Goal: Task Accomplishment & Management: Manage account settings

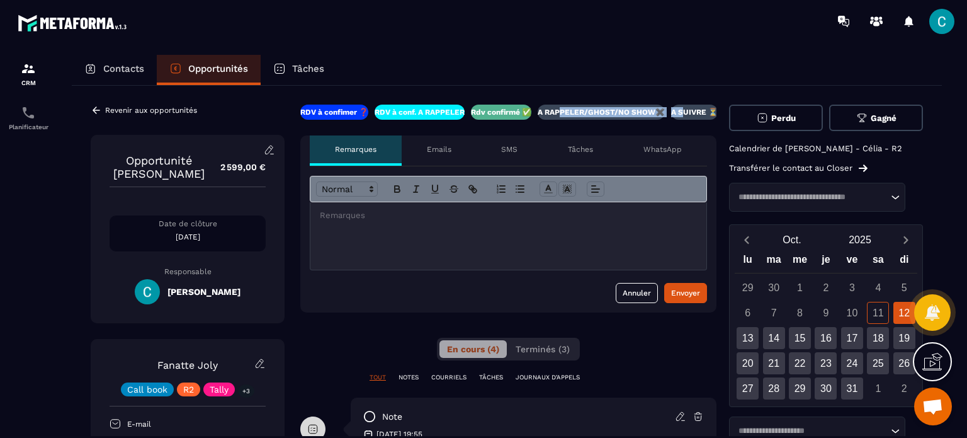
drag, startPoint x: 689, startPoint y: 107, endPoint x: 567, endPoint y: 117, distance: 122.5
click at [567, 117] on div "RDV à confimer ❓ RDV à conf. A RAPPELER Rdv confirmé ✅ A RAPPELER/GHOST/NO SHOW…" at bounding box center [508, 112] width 416 height 15
click at [674, 114] on div "RDV à confimer ❓ RDV à conf. A RAPPELER Rdv confirmé ✅ A RAPPELER/GHOST/NO SHOW…" at bounding box center [508, 112] width 416 height 15
click at [874, 105] on button "Gagné" at bounding box center [876, 118] width 94 height 26
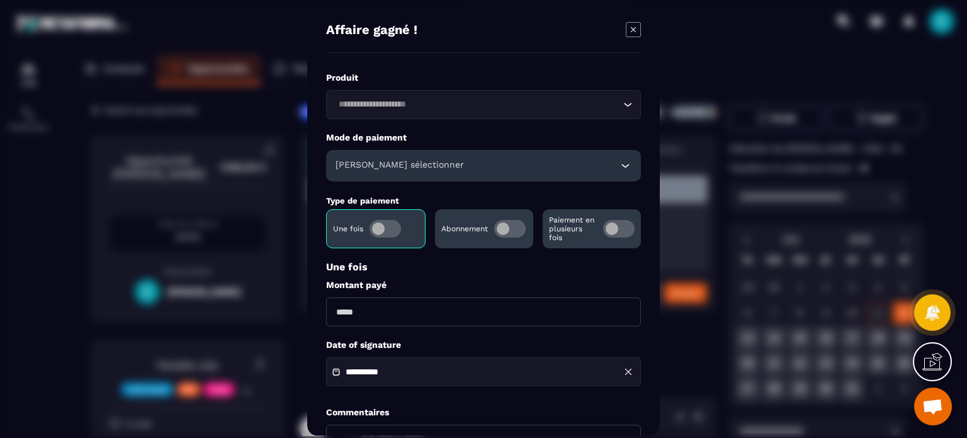
click at [418, 164] on h6 "[PERSON_NAME] sélectionner" at bounding box center [400, 165] width 128 height 13
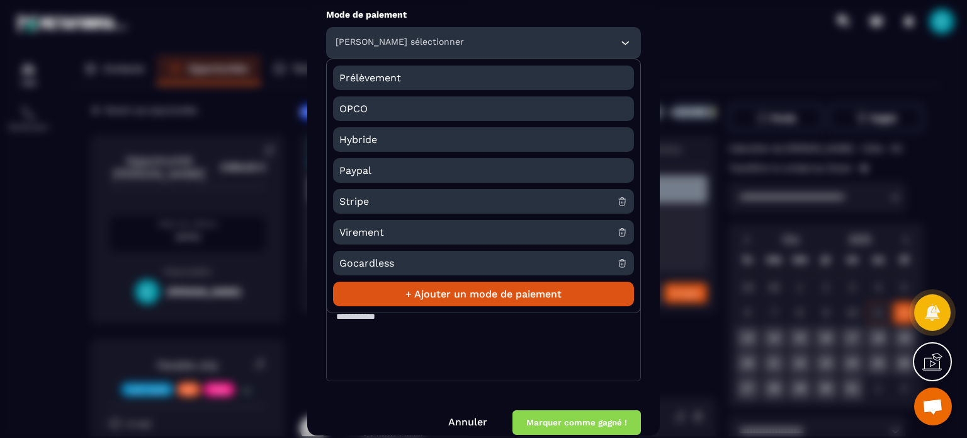
scroll to position [126, 0]
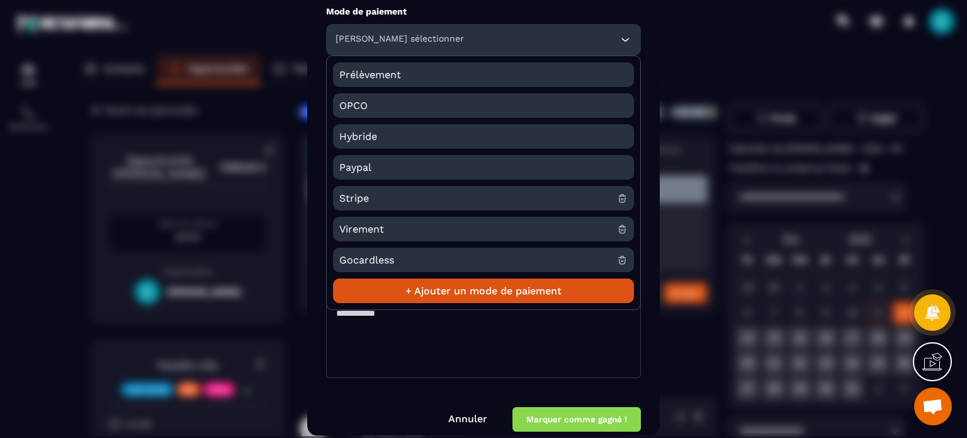
click at [408, 237] on span "Virement" at bounding box center [478, 229] width 278 height 25
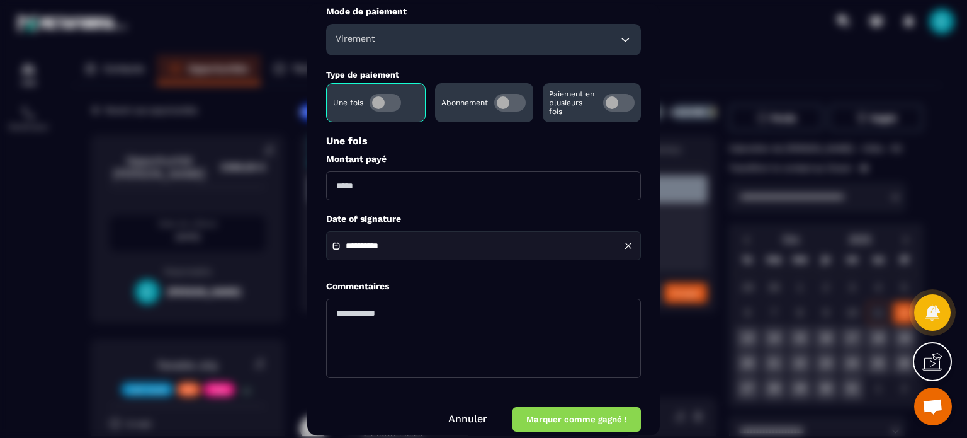
click at [598, 47] on div "Virement" at bounding box center [483, 39] width 315 height 31
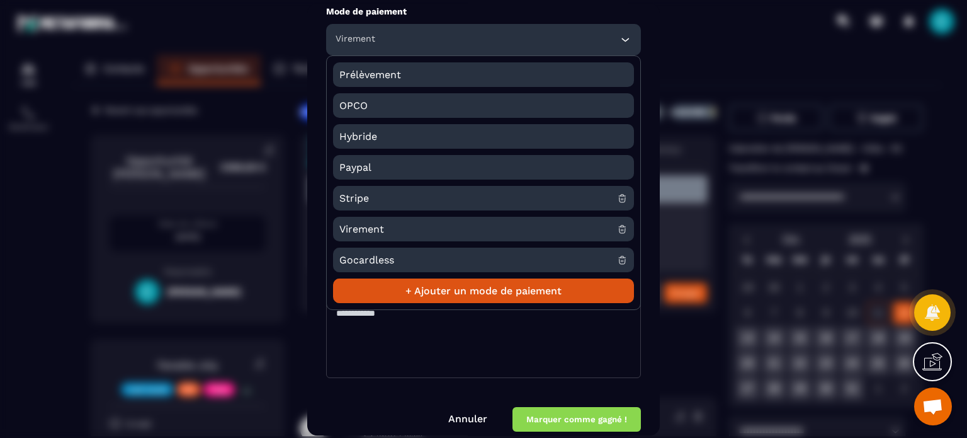
click at [416, 200] on span "Stripe" at bounding box center [478, 198] width 278 height 25
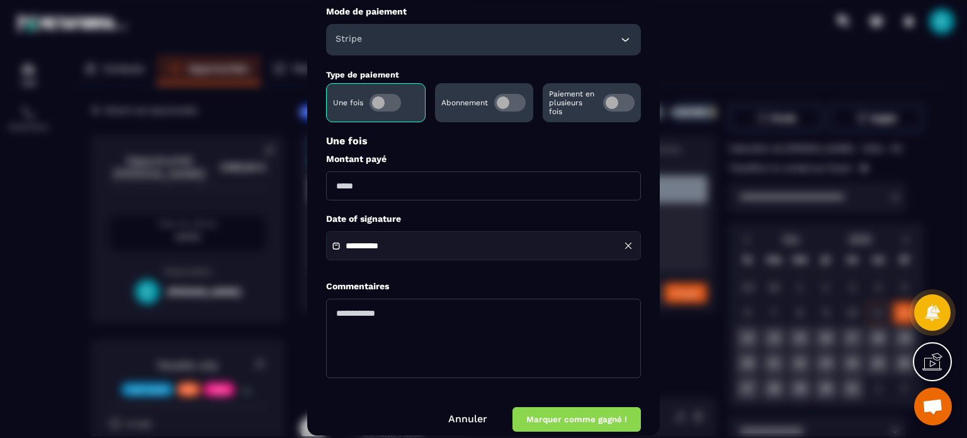
click at [508, 98] on span "Modal window" at bounding box center [509, 103] width 31 height 18
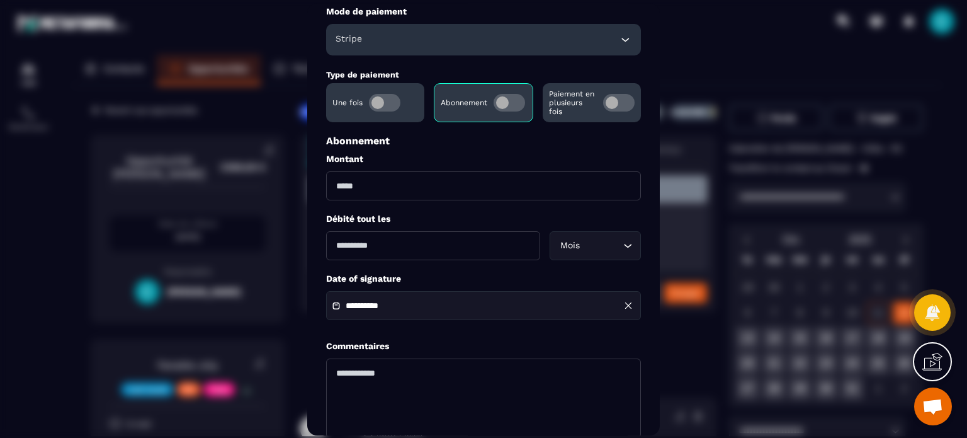
click at [634, 101] on span "Modal window" at bounding box center [618, 103] width 31 height 18
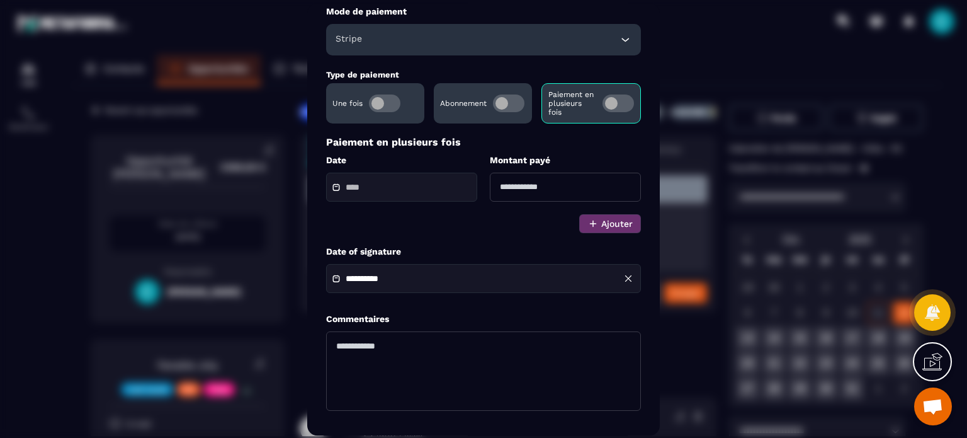
click at [426, 185] on input "Modal window" at bounding box center [390, 187] width 88 height 9
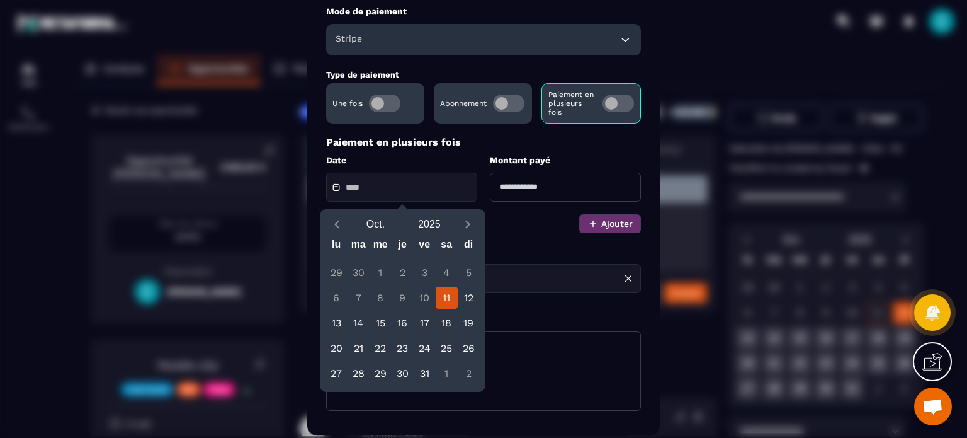
click at [443, 304] on div "11" at bounding box center [447, 298] width 22 height 22
type input "**********"
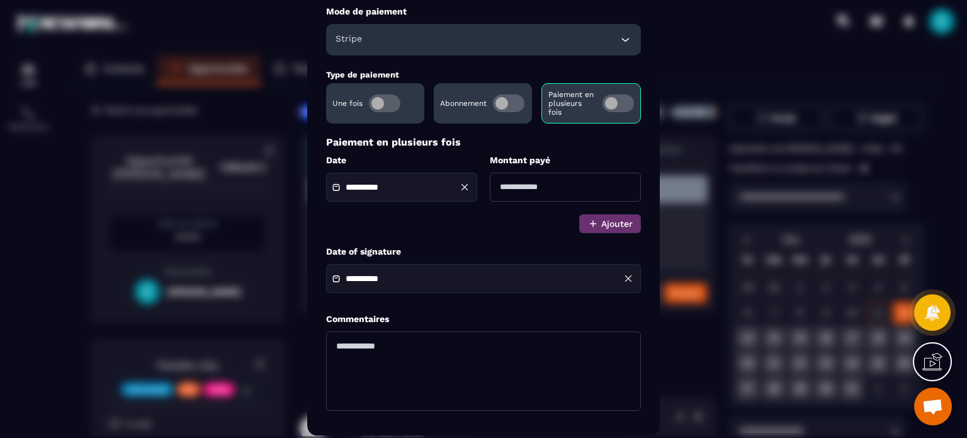
click at [547, 185] on input "Modal window" at bounding box center [565, 187] width 151 height 29
type input "******"
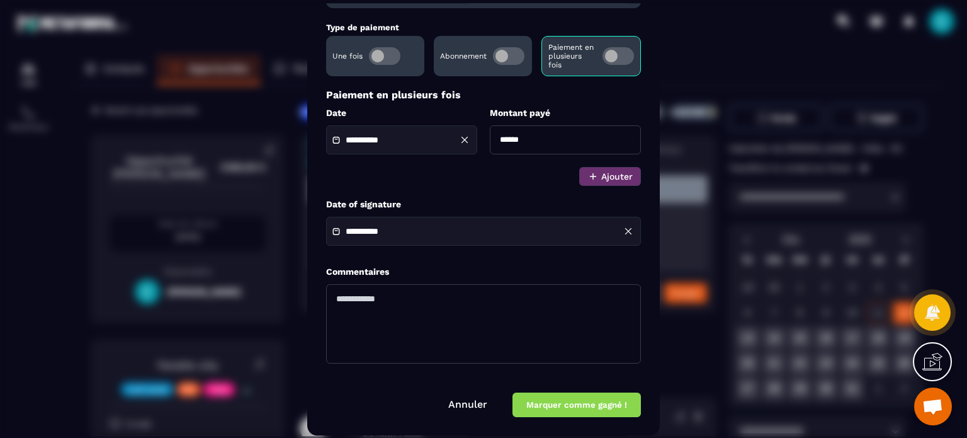
scroll to position [174, 0]
click at [566, 405] on button "Marquer comme gagné !" at bounding box center [577, 404] width 128 height 25
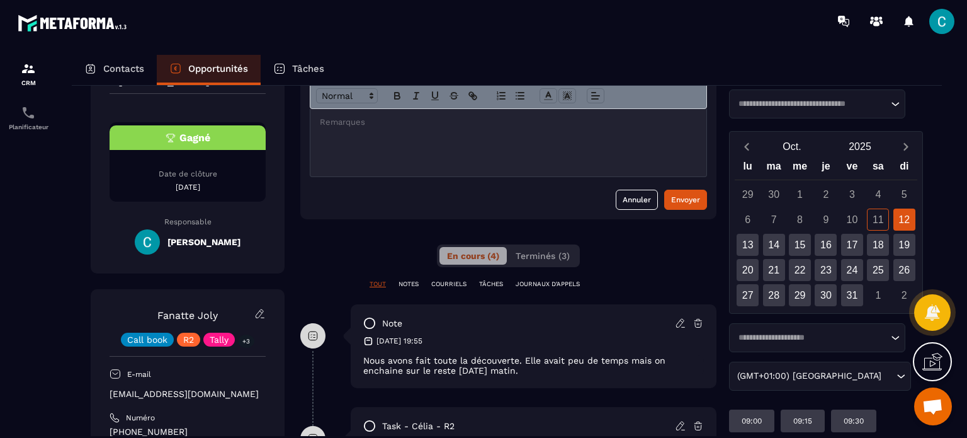
scroll to position [63, 0]
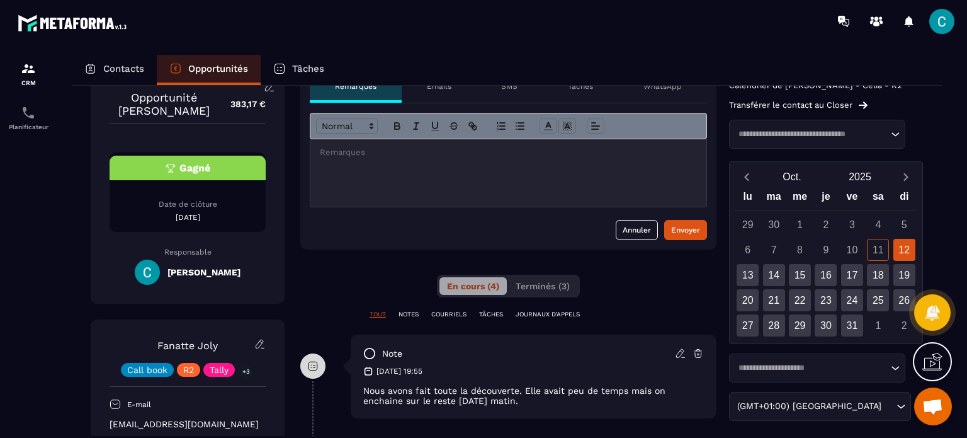
click at [403, 169] on div at bounding box center [508, 172] width 396 height 67
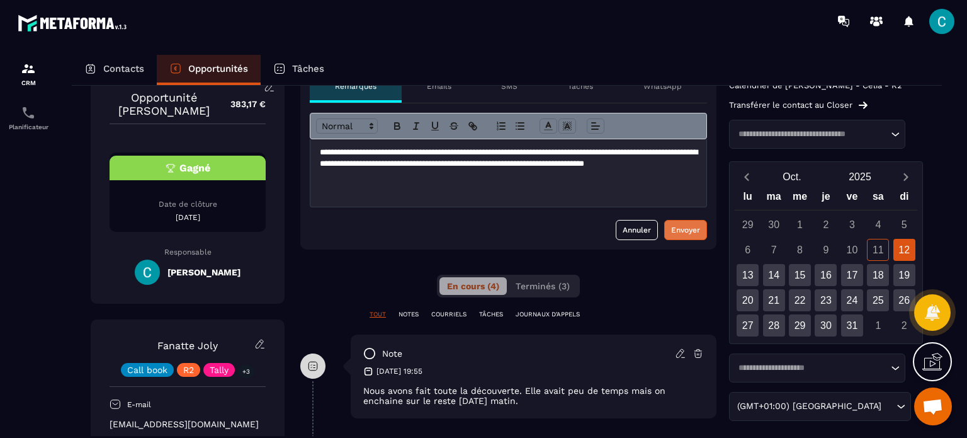
click at [697, 231] on div "Envoyer" at bounding box center [685, 230] width 29 height 13
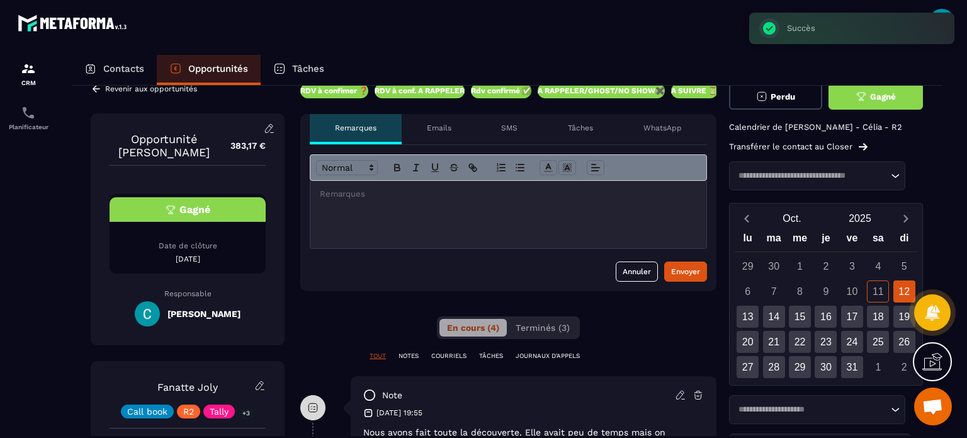
scroll to position [0, 0]
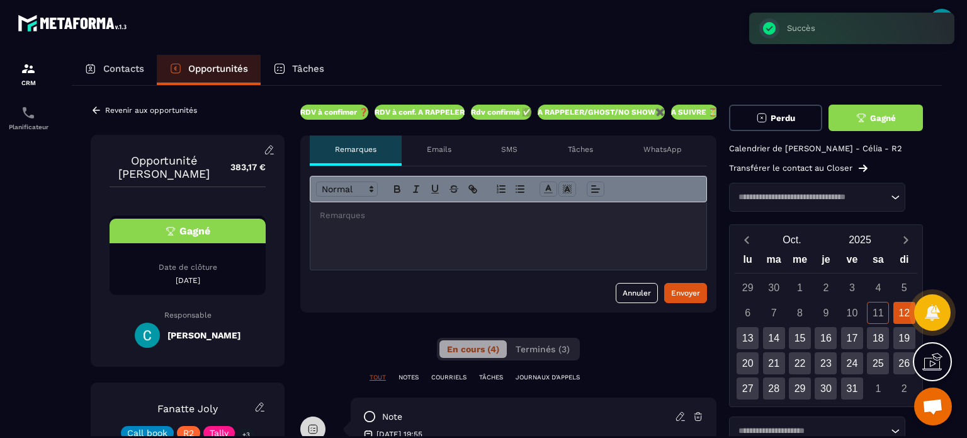
click at [86, 112] on div "Revenir aux opportunités Opportunité [PERSON_NAME] 383,17 € Gagné Date de clôtu…" at bounding box center [507, 428] width 870 height 685
click at [89, 111] on div "Revenir aux opportunités Opportunité [PERSON_NAME] 383,17 € Gagné Date de clôtu…" at bounding box center [507, 428] width 870 height 685
click at [96, 108] on icon at bounding box center [96, 110] width 11 height 11
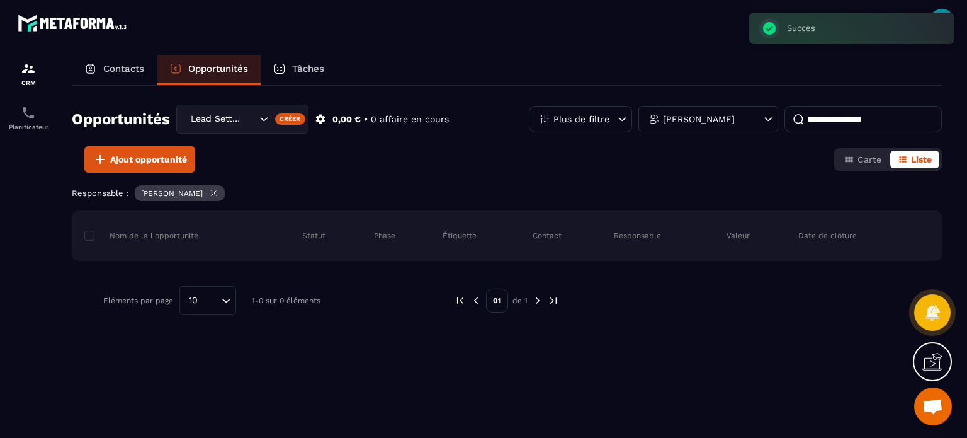
click at [826, 125] on input at bounding box center [863, 119] width 157 height 26
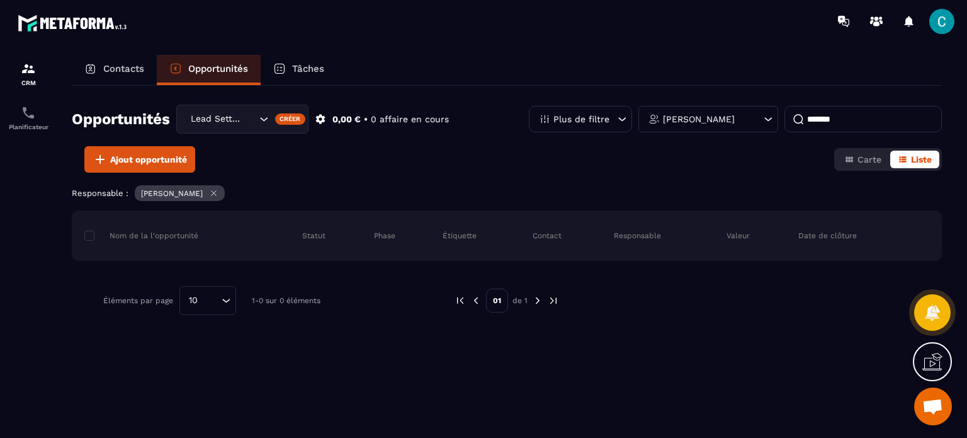
type input "*******"
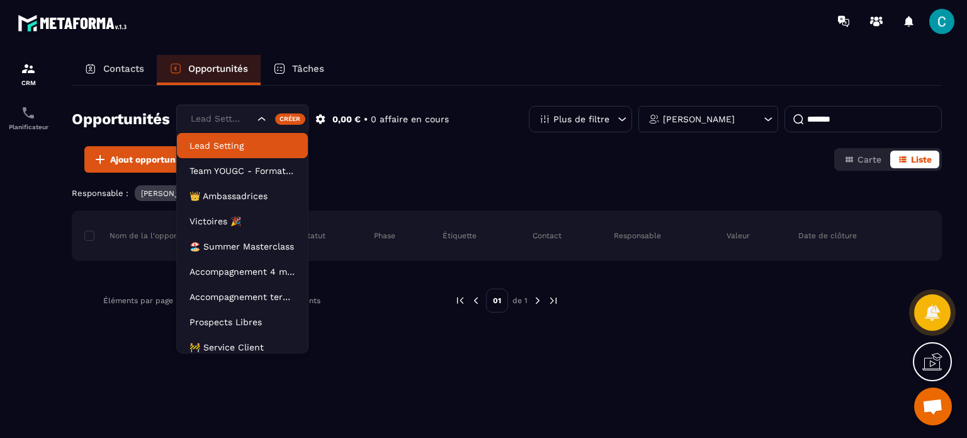
click at [263, 117] on icon "Search for option" at bounding box center [262, 119] width 13 height 13
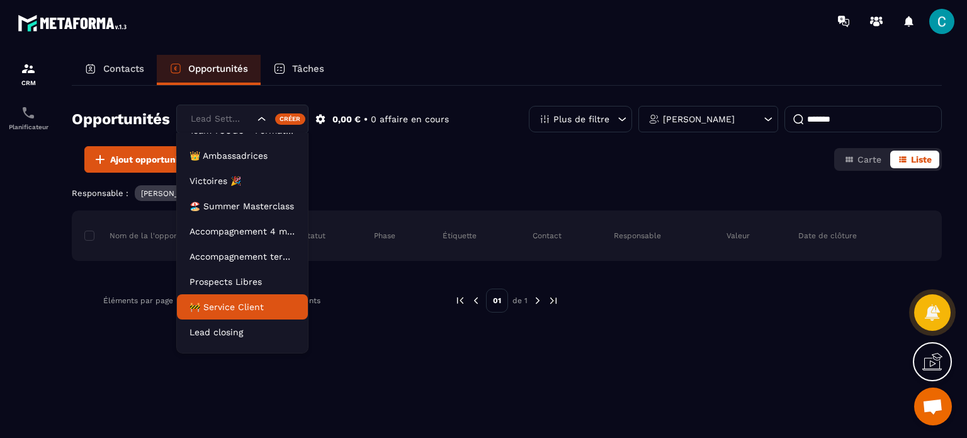
scroll to position [57, 0]
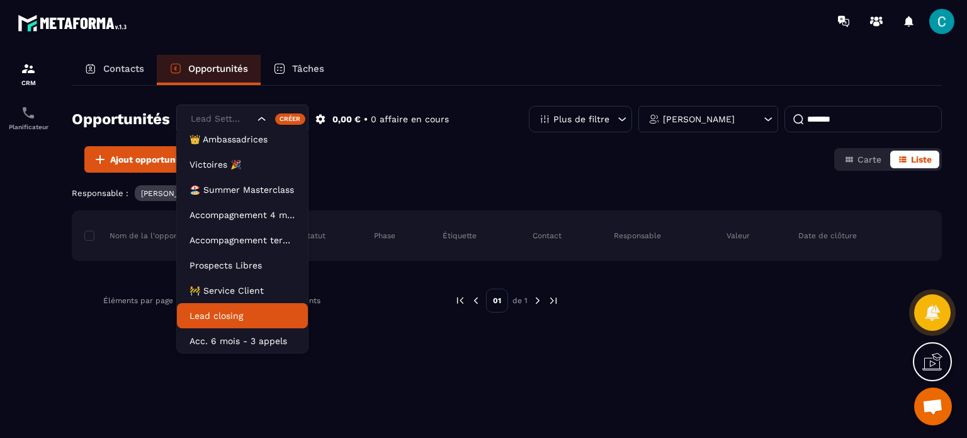
click at [232, 319] on p "Lead closing" at bounding box center [243, 315] width 106 height 13
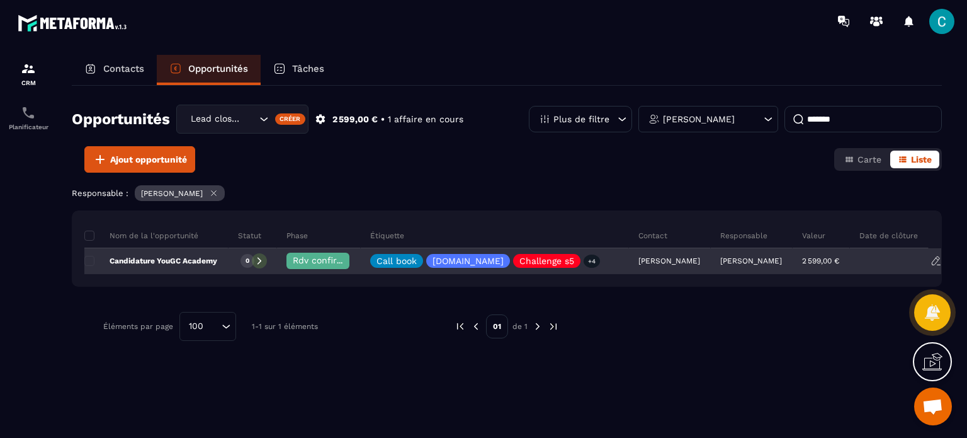
click at [161, 256] on p "Candidature YouGC Academy" at bounding box center [150, 261] width 133 height 10
